Goal: Find specific page/section: Find specific page/section

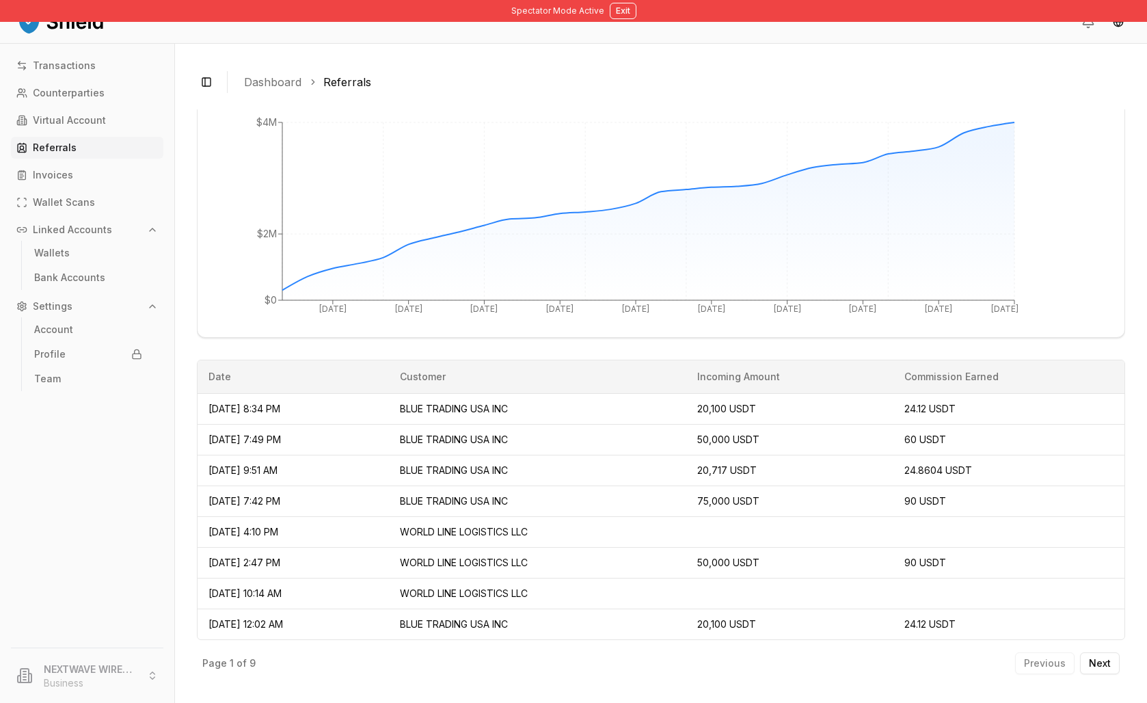
scroll to position [479, 0]
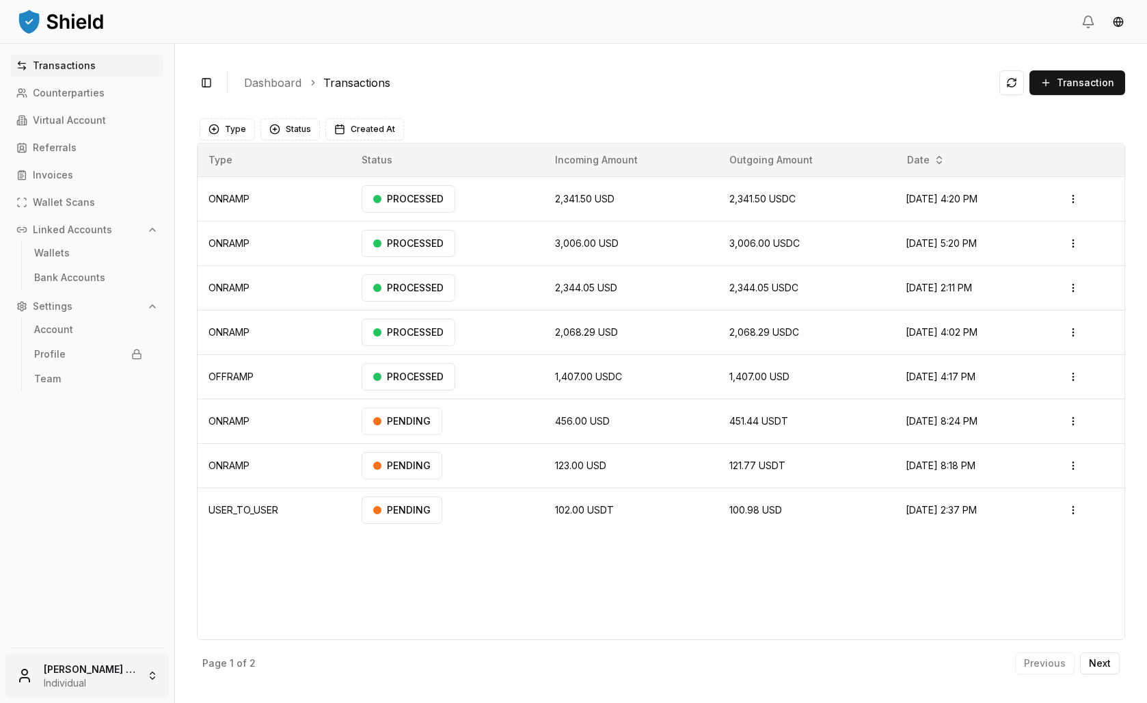
click at [88, 679] on html "Transactions Counterparties Virtual Account Referrals Invoices Wallet Scans Lin…" at bounding box center [573, 351] width 1147 height 703
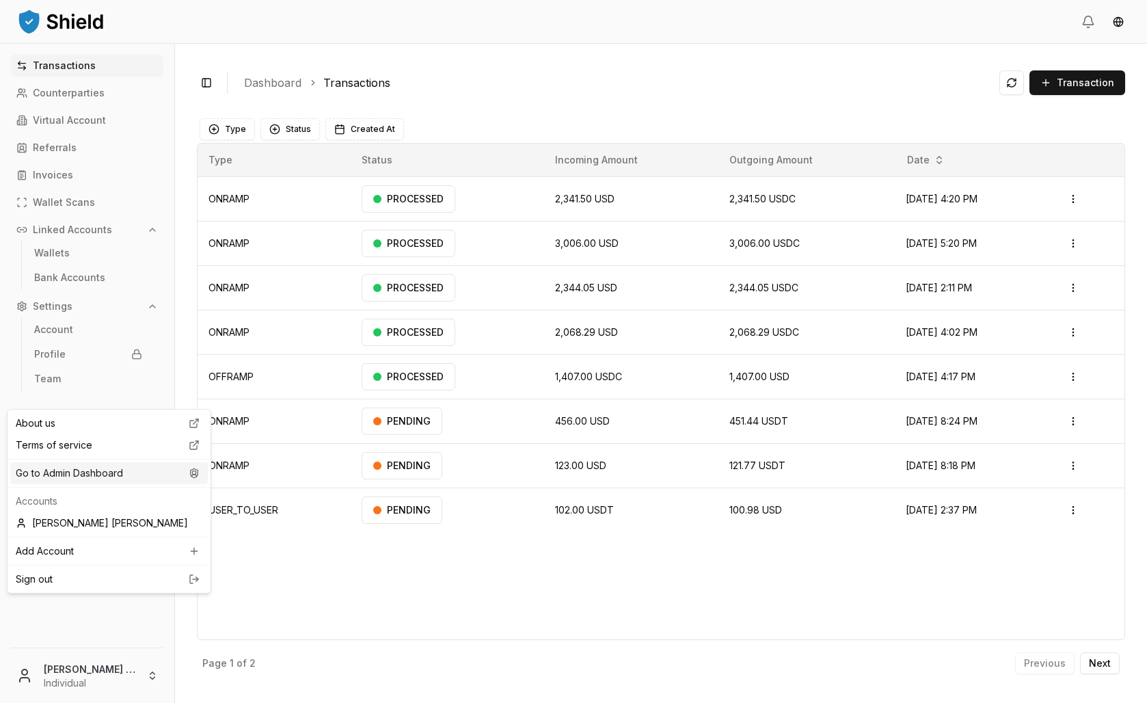
click at [127, 484] on div "Go to Admin Dashboard" at bounding box center [109, 473] width 198 height 22
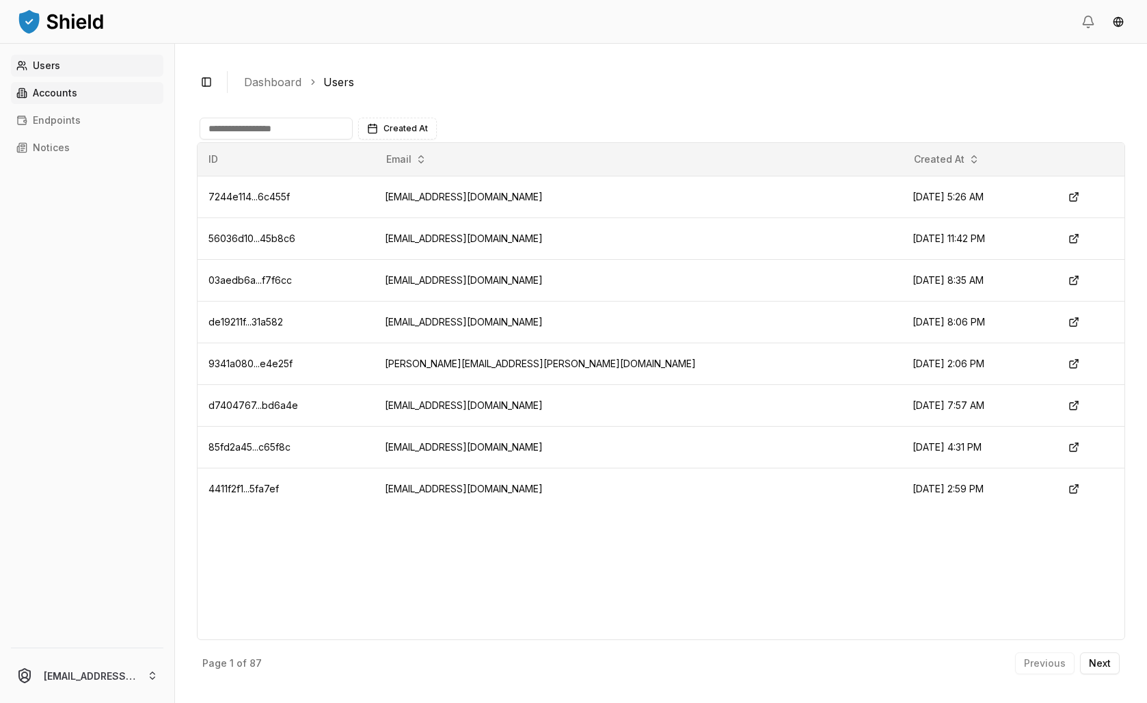
click at [98, 104] on link "Accounts" at bounding box center [87, 93] width 152 height 22
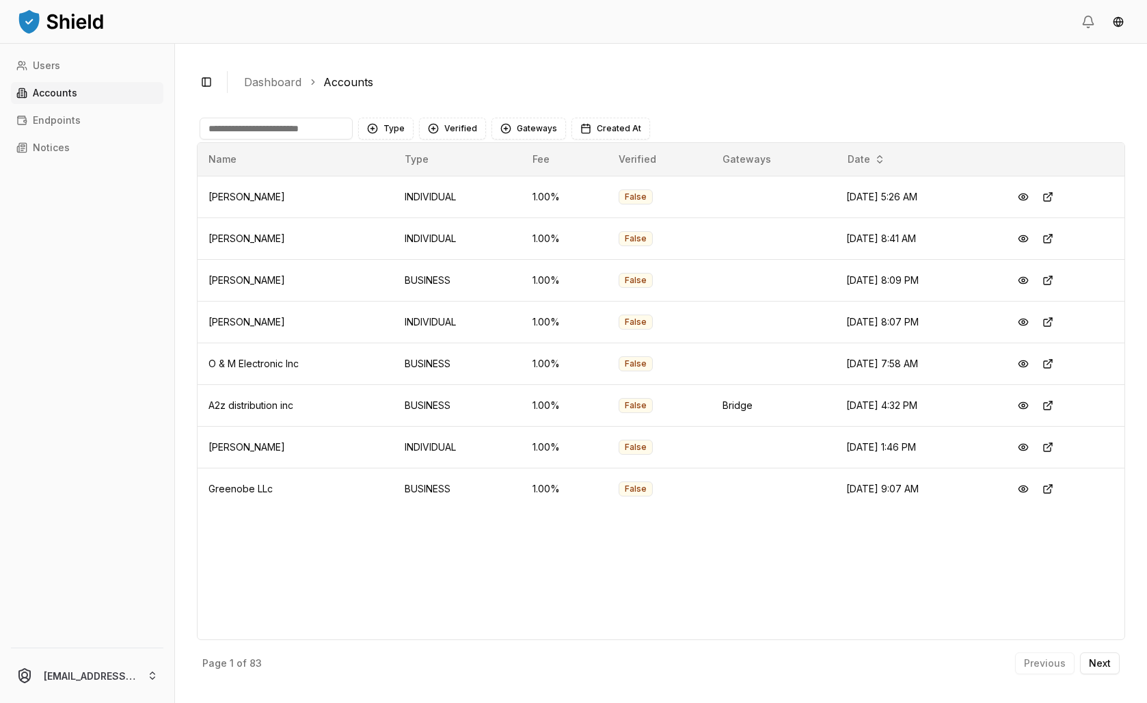
click at [299, 139] on input at bounding box center [276, 129] width 153 height 22
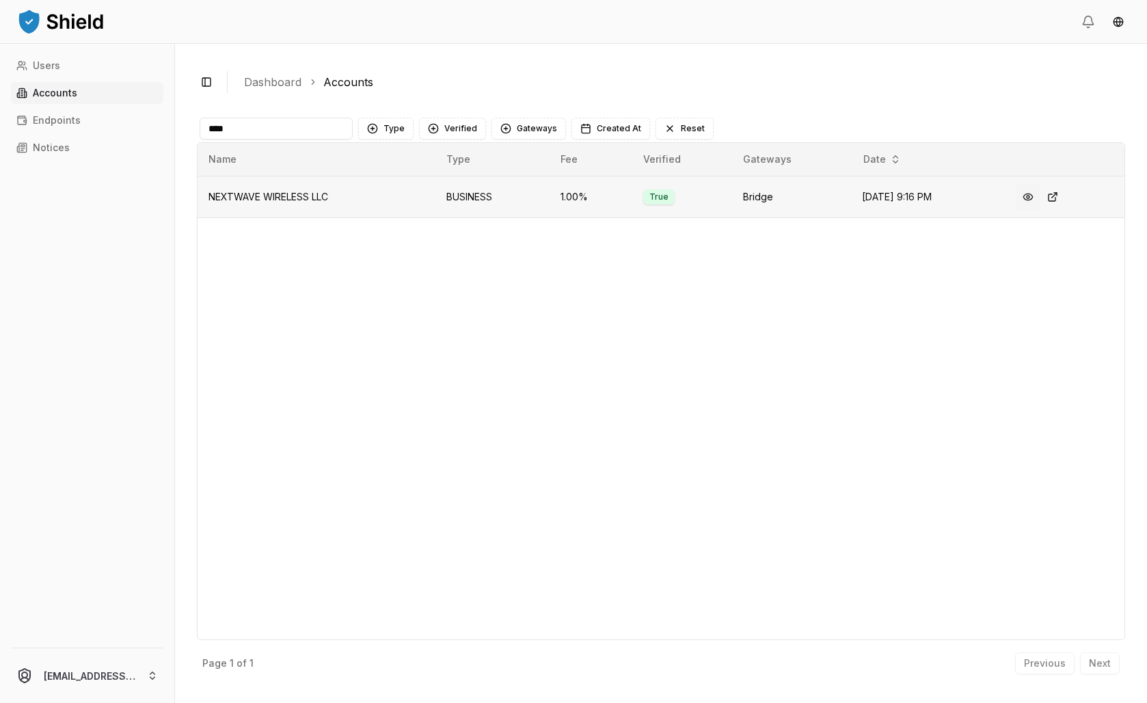
type input "****"
click at [1036, 209] on button at bounding box center [1028, 197] width 25 height 25
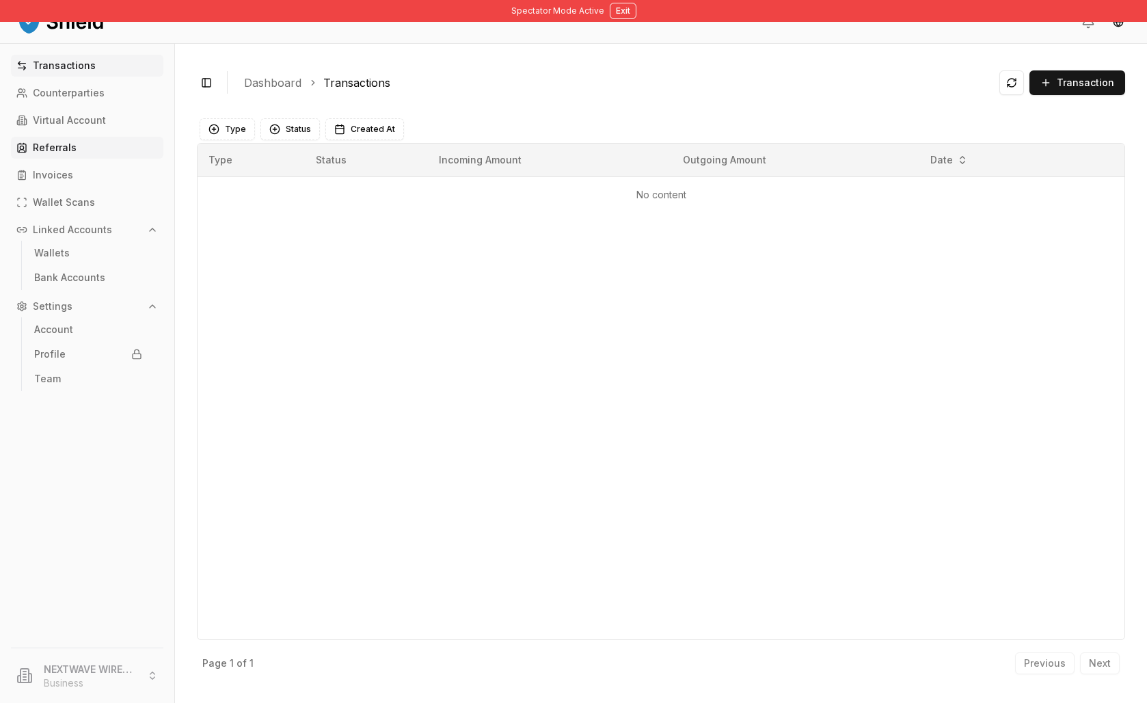
click at [101, 159] on link "Referrals" at bounding box center [87, 148] width 152 height 22
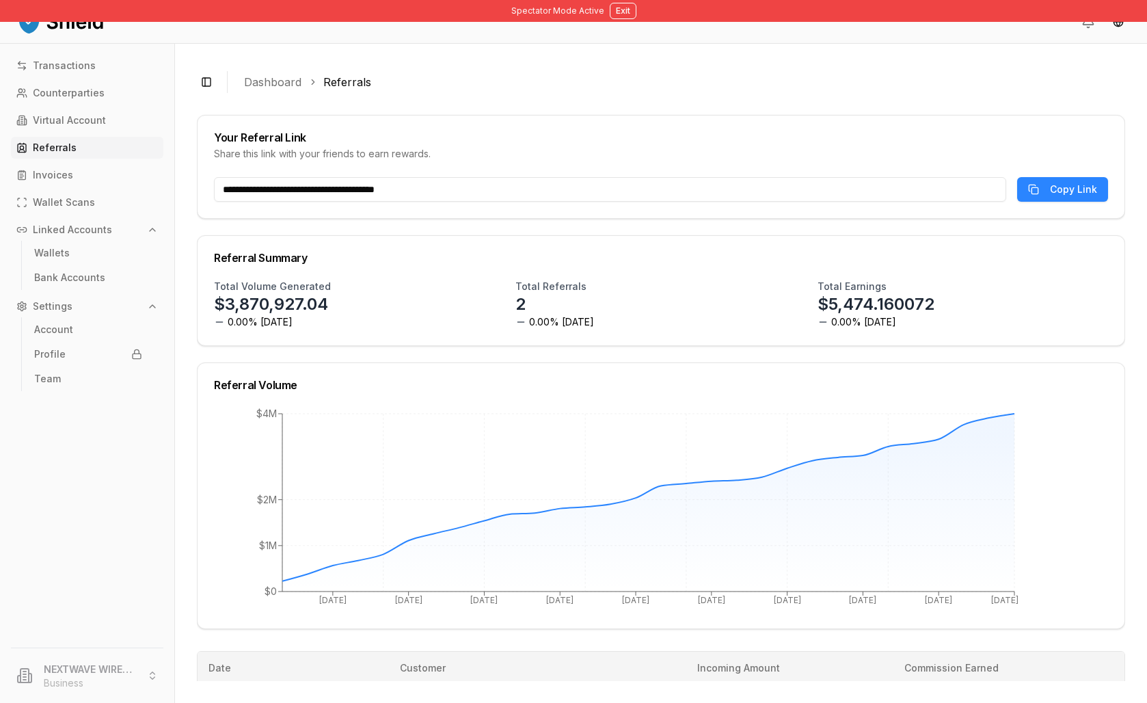
scroll to position [482, 0]
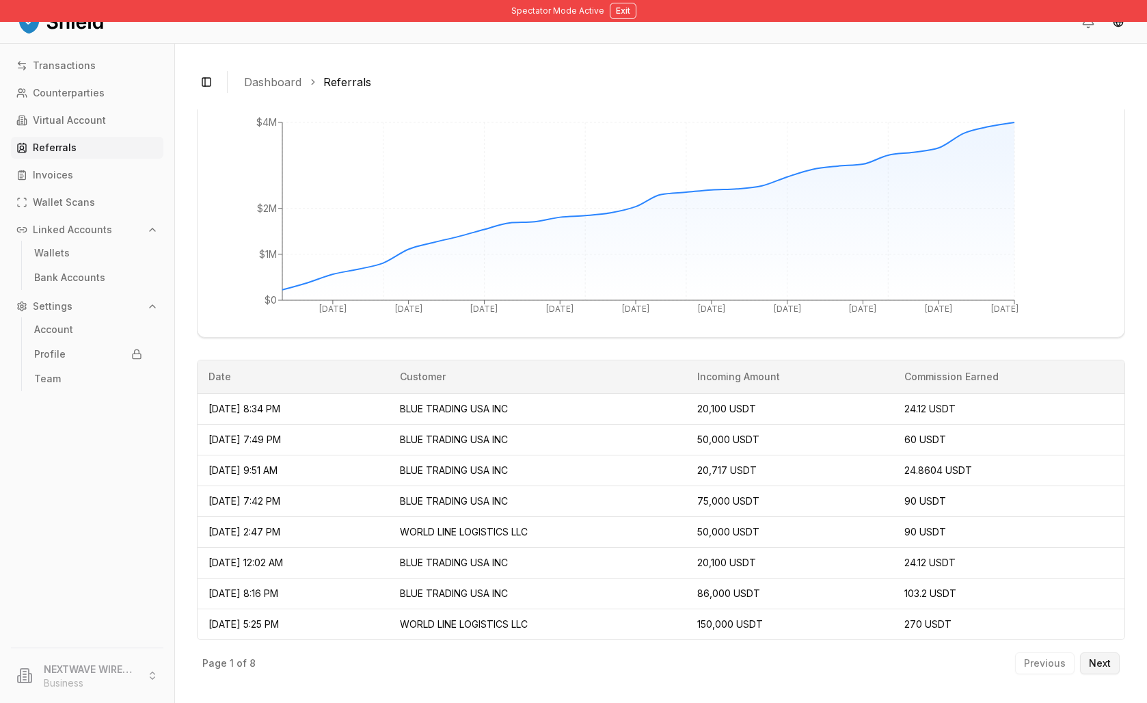
click at [1089, 660] on p "Next" at bounding box center [1100, 663] width 22 height 10
click at [1089, 658] on p "Next" at bounding box center [1100, 663] width 22 height 10
click at [1049, 655] on div "Previous Next" at bounding box center [1067, 663] width 105 height 22
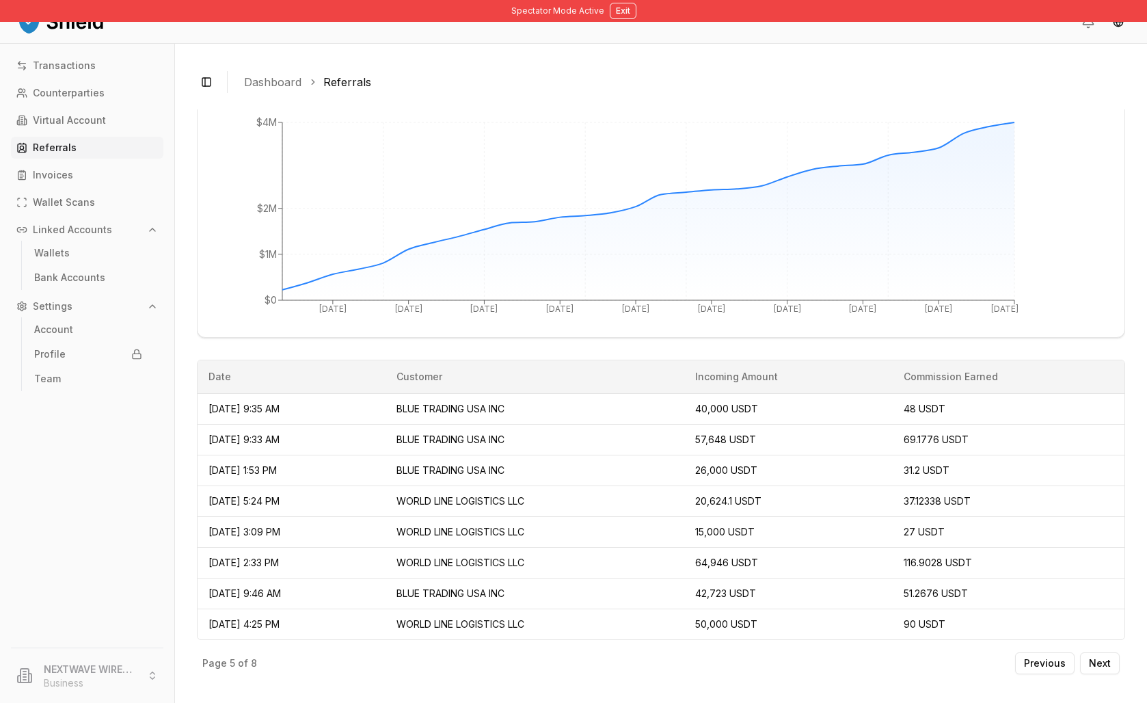
click at [1049, 655] on div "Previous Next" at bounding box center [1067, 663] width 105 height 22
click at [1024, 658] on p "Previous" at bounding box center [1045, 663] width 42 height 10
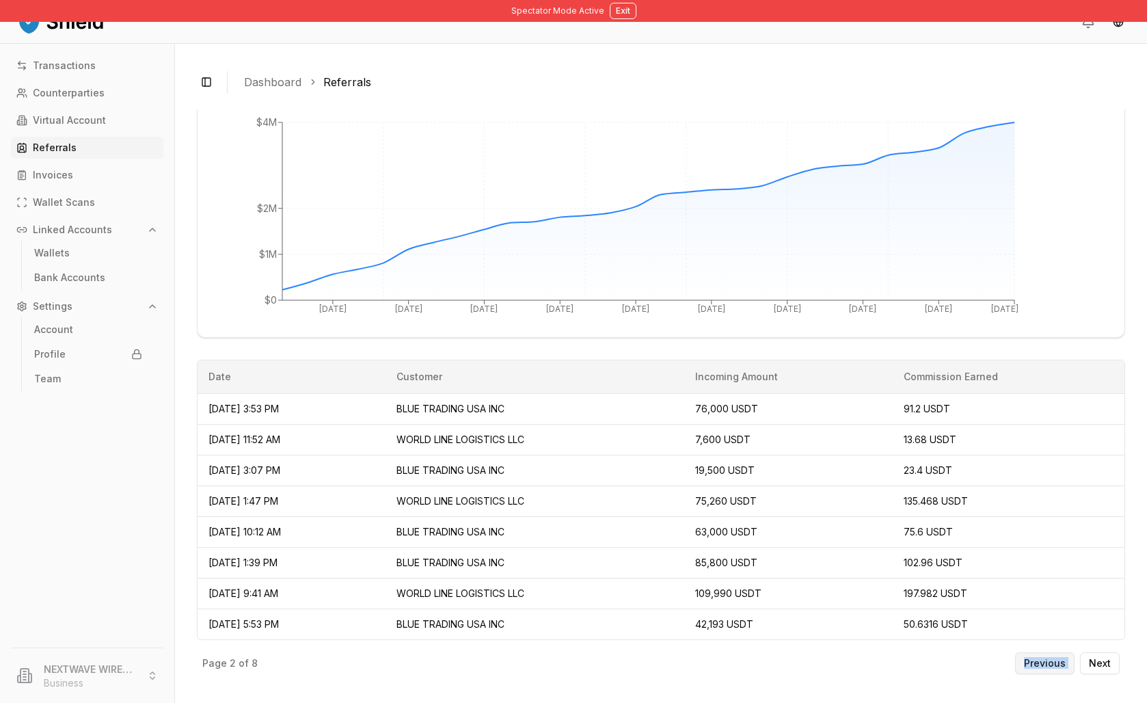
click at [1015, 656] on div "Previous Next" at bounding box center [1067, 663] width 105 height 22
click at [800, 659] on div "Page 1 of 8 Previous Next" at bounding box center [661, 660] width 928 height 41
